Goal: Find specific page/section: Find specific page/section

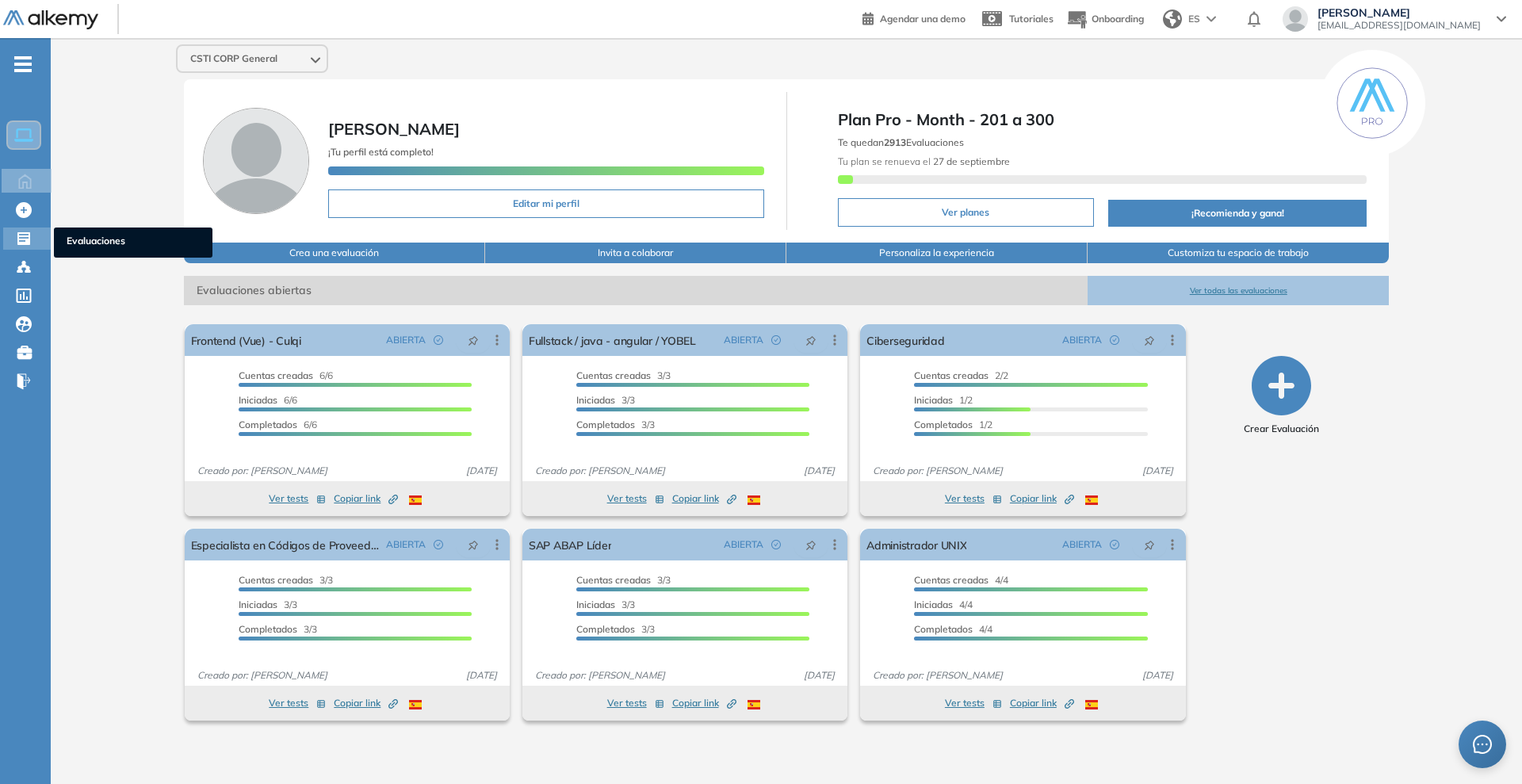
click at [9, 241] on div "Evaluaciones Evaluaciones" at bounding box center [27, 239] width 48 height 22
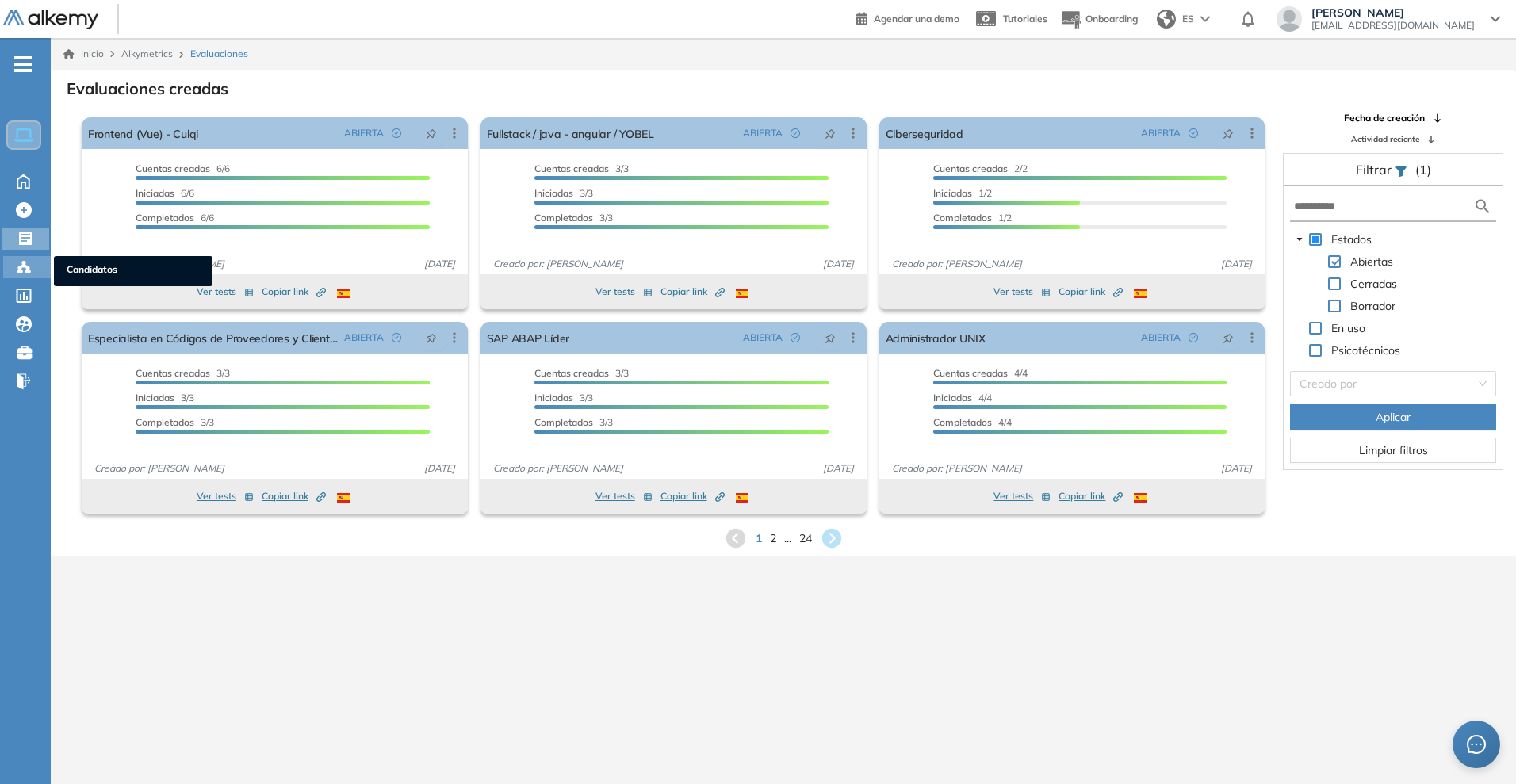
click at [29, 267] on circle at bounding box center [28, 268] width 3 height 3
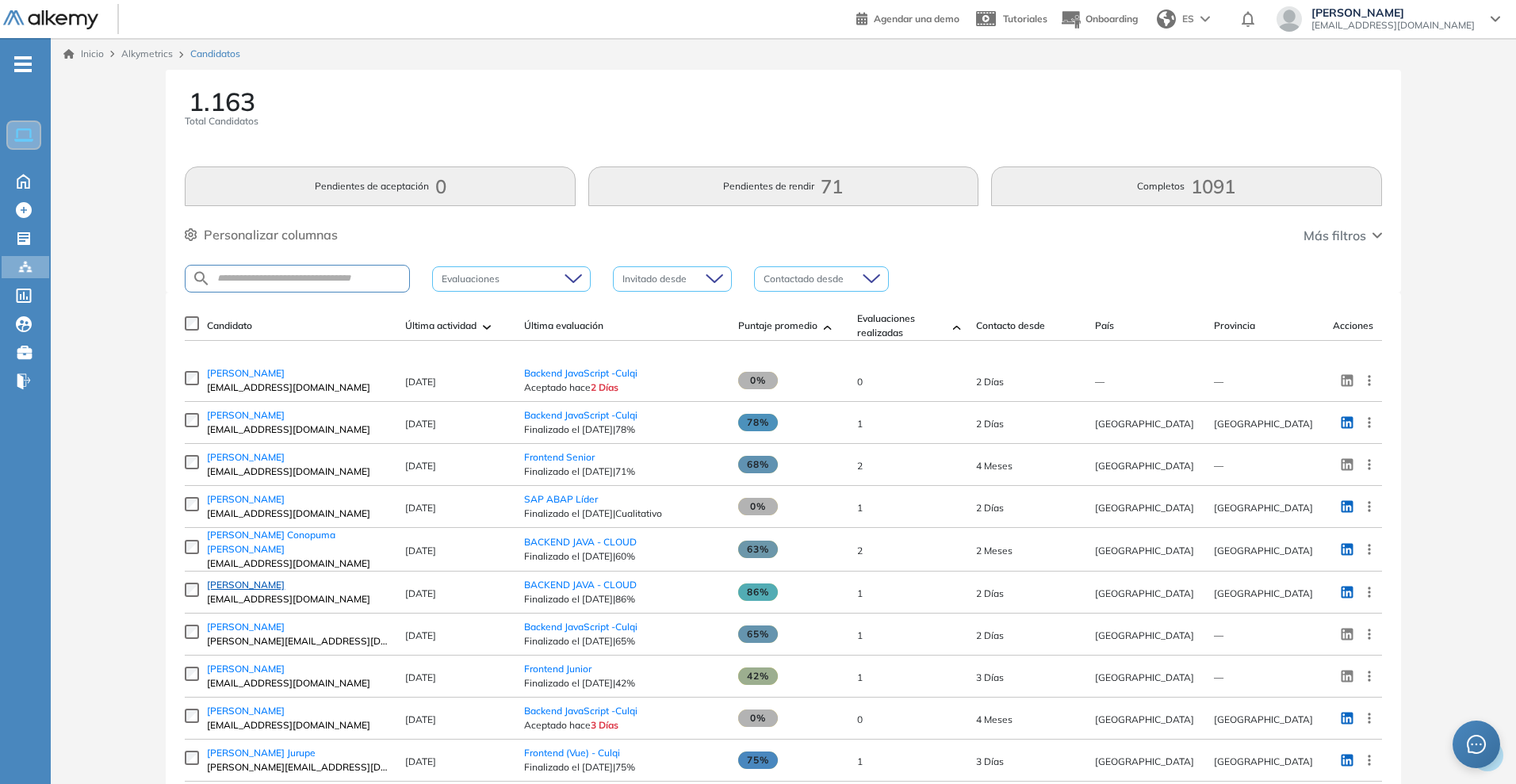
click at [262, 590] on span "[PERSON_NAME]" at bounding box center [246, 584] width 77 height 12
